Goal: Information Seeking & Learning: Learn about a topic

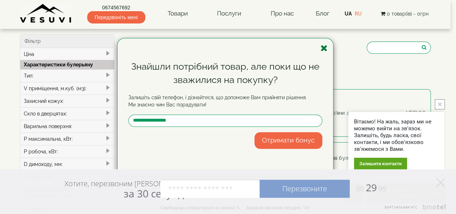
click at [323, 47] on icon "button" at bounding box center [323, 48] width 7 height 9
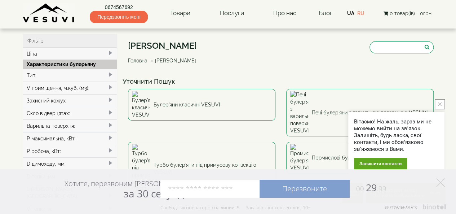
scroll to position [1, 0]
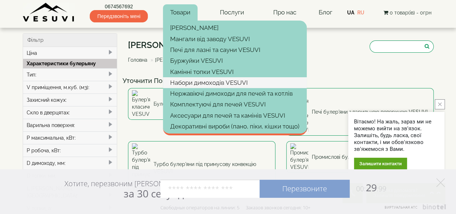
click at [227, 83] on link "Набори димоходів VESUVI" at bounding box center [235, 82] width 144 height 11
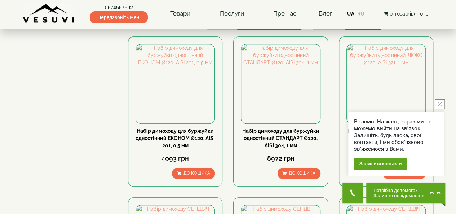
scroll to position [137, 0]
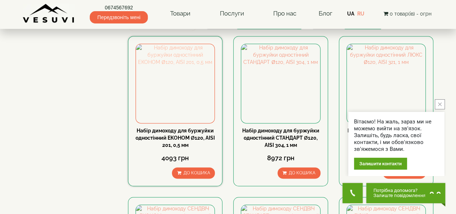
click at [181, 77] on img at bounding box center [175, 83] width 79 height 79
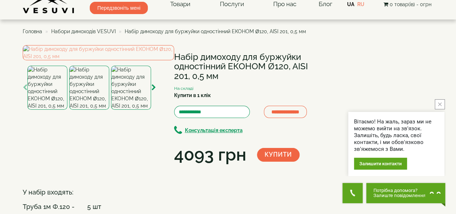
scroll to position [5, 0]
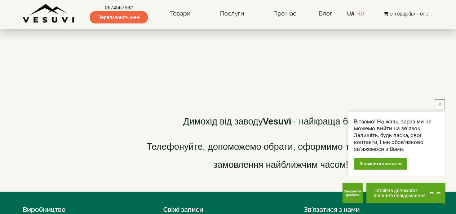
scroll to position [1757, 0]
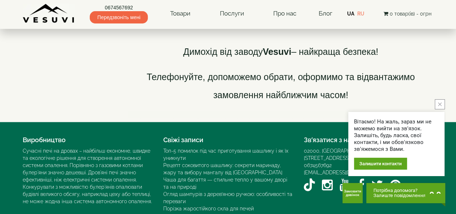
click at [439, 102] on button "close button" at bounding box center [440, 104] width 10 height 10
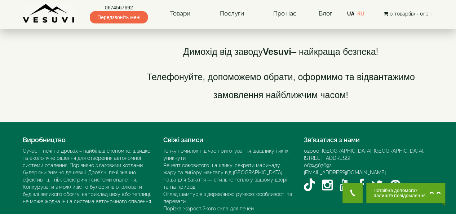
scroll to position [1757, 0]
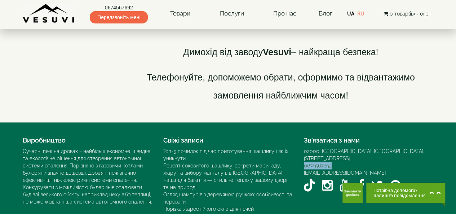
drag, startPoint x: 333, startPoint y: 126, endPoint x: 304, endPoint y: 128, distance: 28.6
click at [304, 162] on div "0674567692" at bounding box center [369, 165] width 130 height 7
copy link "0674567692"
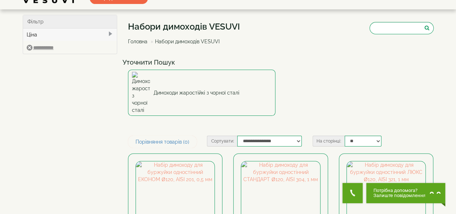
scroll to position [0, 0]
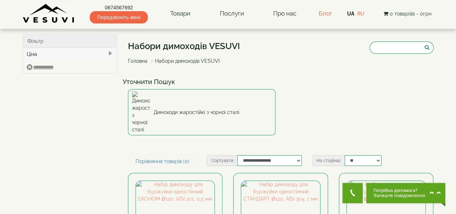
click at [328, 14] on link "Блог" at bounding box center [325, 13] width 14 height 7
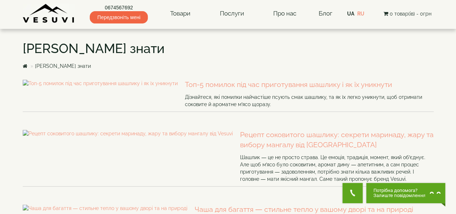
click at [45, 15] on img at bounding box center [49, 14] width 52 height 20
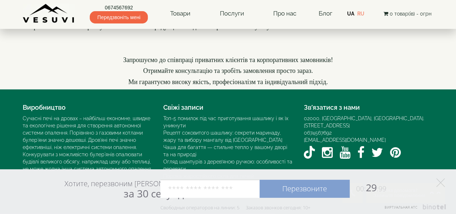
scroll to position [1047, 0]
click at [440, 183] on icon at bounding box center [440, 182] width 9 height 9
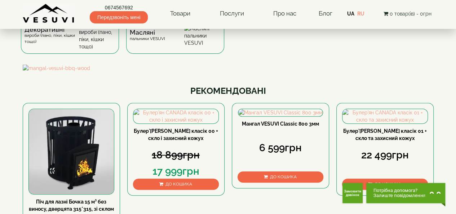
scroll to position [106, 0]
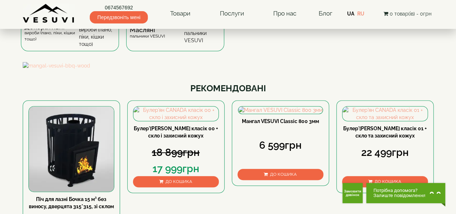
click at [328, 69] on img at bounding box center [228, 65] width 411 height 7
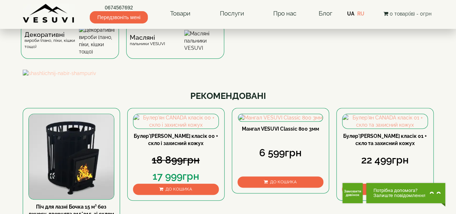
scroll to position [100, 0]
